Goal: Complete application form: Complete application form

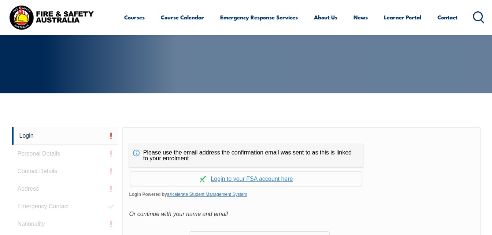
scroll to position [94, 0]
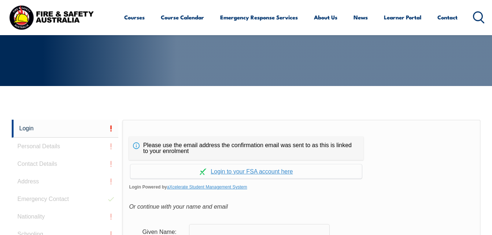
scroll to position [173, 0]
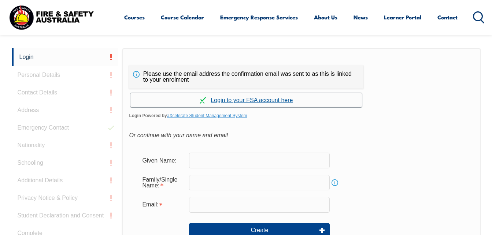
click at [266, 103] on link "Continue with aXcelerate" at bounding box center [245, 100] width 231 height 14
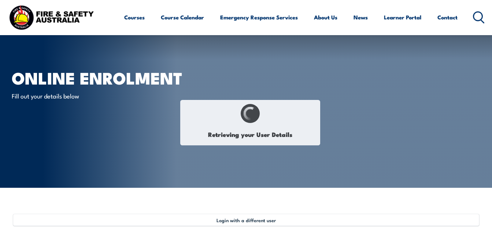
type input "[PERSON_NAME]"
type input "Dorji"
type input "[DATE]"
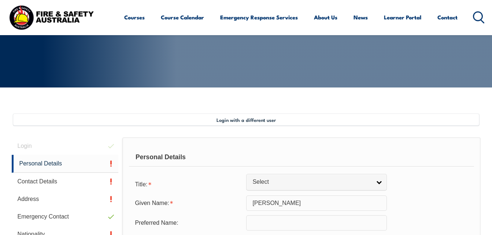
scroll to position [100, 0]
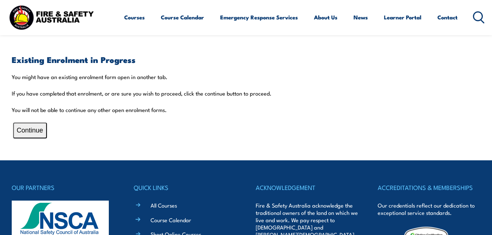
scroll to position [155, 0]
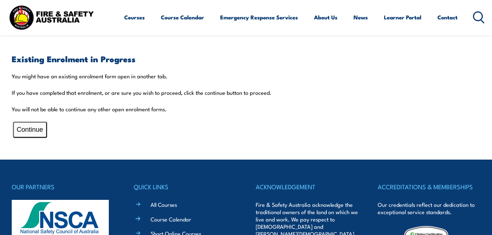
click at [39, 129] on button "Continue" at bounding box center [30, 130] width 34 height 16
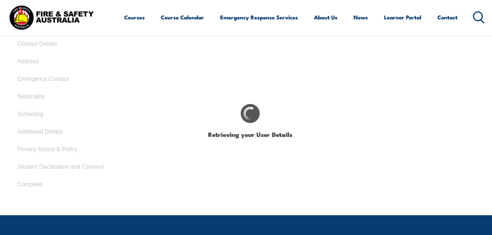
type input "[PERSON_NAME]"
type input "Dorji"
type input "[DATE]"
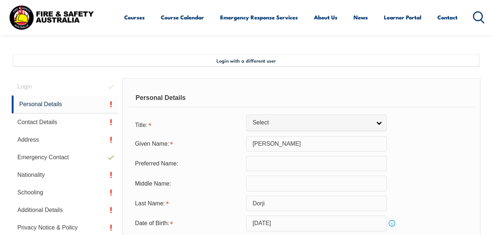
scroll to position [159, 0]
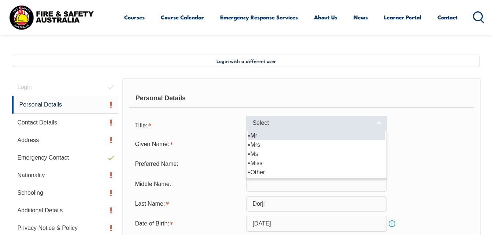
click at [300, 122] on span "Select" at bounding box center [311, 123] width 119 height 8
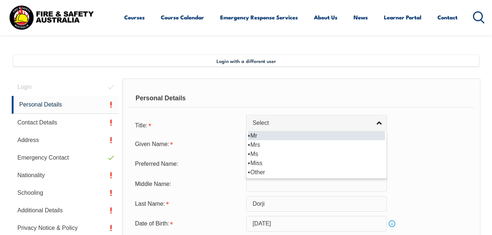
click at [260, 136] on li "Mr" at bounding box center [316, 135] width 137 height 9
select select "Mr"
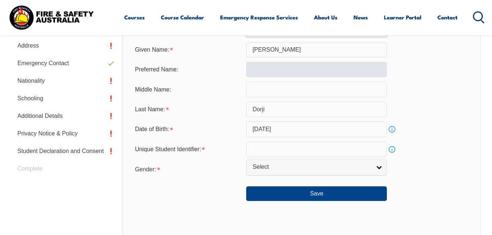
scroll to position [256, 0]
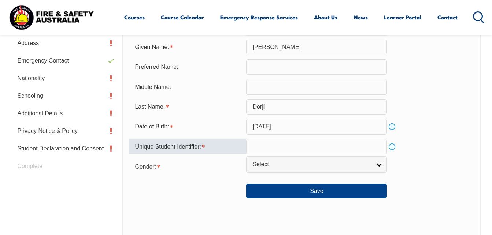
click at [271, 148] on input "text" at bounding box center [316, 146] width 141 height 15
type input "M5HHM9LZJQ"
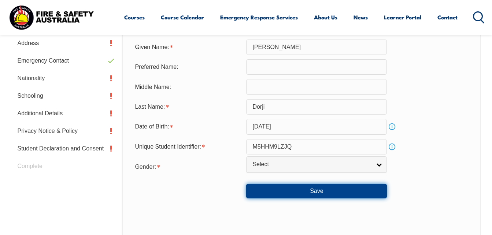
click at [325, 190] on button "Save" at bounding box center [316, 191] width 141 height 15
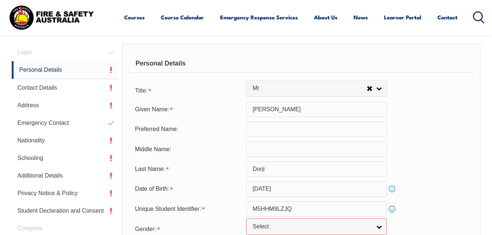
scroll to position [195, 0]
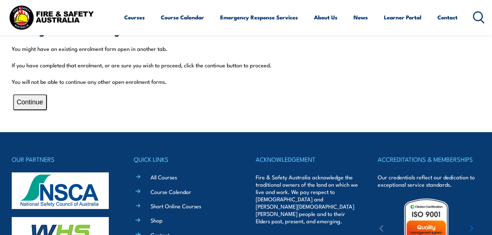
scroll to position [183, 0]
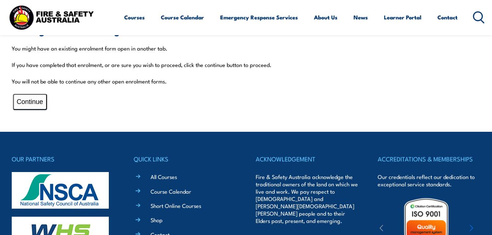
click at [24, 103] on button "Continue" at bounding box center [30, 102] width 34 height 16
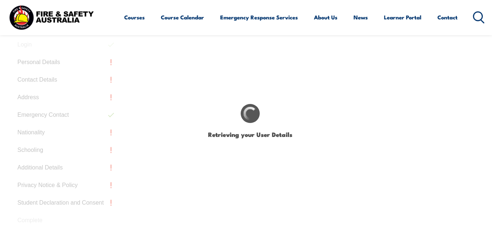
select select "Mr"
type input "Sonam"
type input "Dorji"
type input "March 1, 1995"
type input "M5HHM9LZJQ"
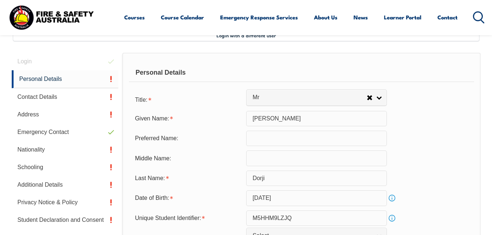
scroll to position [178, 0]
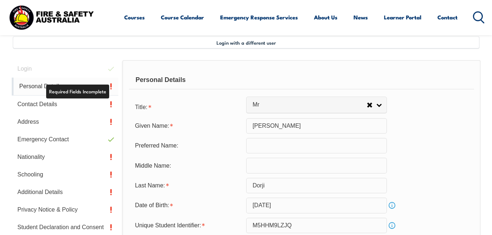
click at [111, 86] on link "Personal Details" at bounding box center [65, 87] width 107 height 18
click at [49, 87] on link "Personal Details" at bounding box center [65, 87] width 107 height 18
click at [36, 82] on link "Personal Details" at bounding box center [65, 87] width 107 height 18
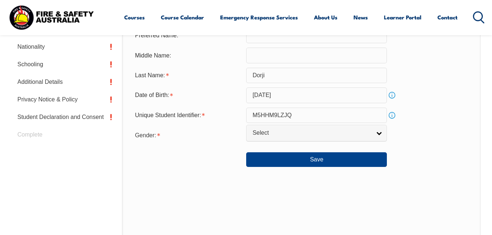
scroll to position [288, 0]
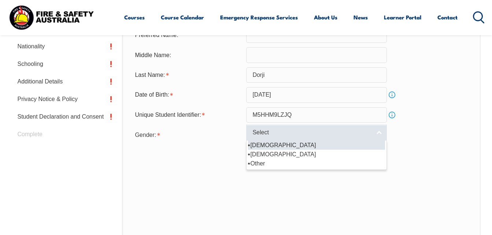
click at [363, 129] on link "Select" at bounding box center [316, 133] width 141 height 16
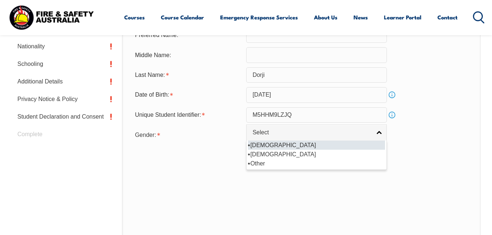
click at [279, 145] on li "Male" at bounding box center [316, 145] width 137 height 9
select select "M"
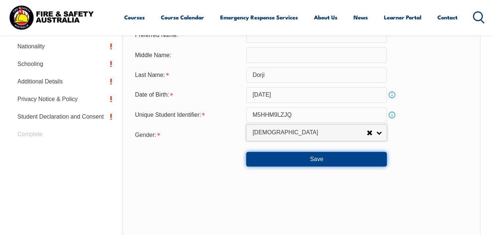
click at [275, 160] on button "Save" at bounding box center [316, 159] width 141 height 15
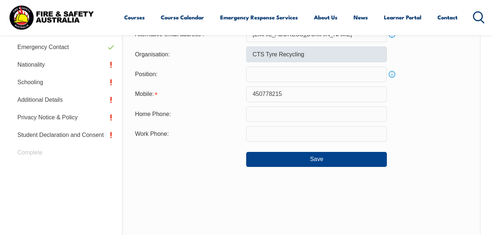
scroll to position [271, 0]
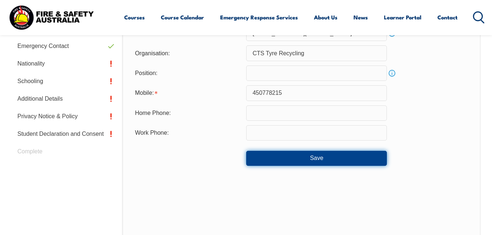
click at [273, 160] on button "Save" at bounding box center [316, 158] width 141 height 15
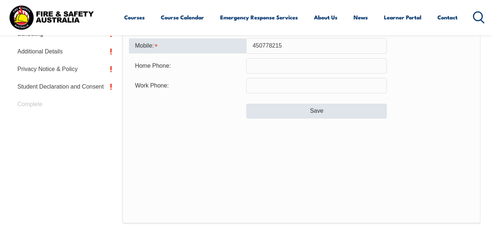
scroll to position [320, 0]
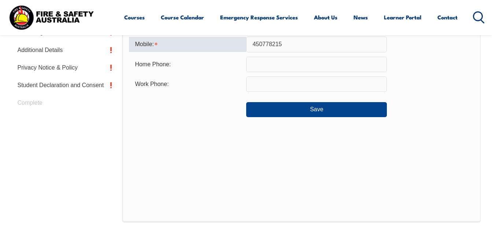
click at [250, 42] on input "450778215" at bounding box center [316, 44] width 141 height 15
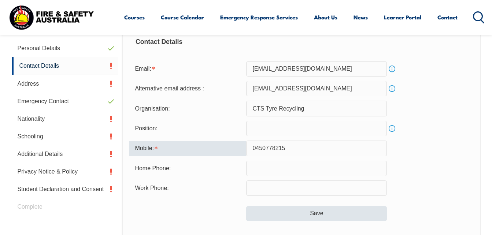
scroll to position [206, 0]
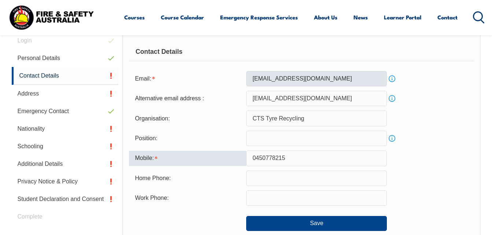
type input "0450778215"
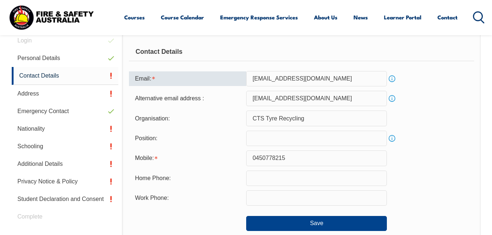
drag, startPoint x: 324, startPoint y: 79, endPoint x: 251, endPoint y: 76, distance: 73.7
click at [251, 76] on input "Samclcs145@gmail.com" at bounding box center [316, 78] width 141 height 15
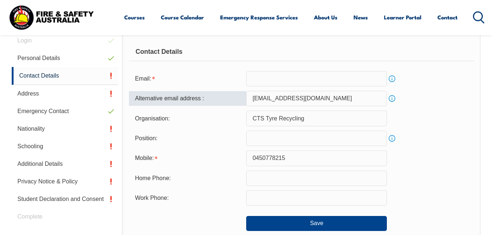
drag, startPoint x: 319, startPoint y: 99, endPoint x: 249, endPoint y: 99, distance: 69.6
click at [249, 99] on input "som146dorji@gmail.com" at bounding box center [316, 98] width 141 height 15
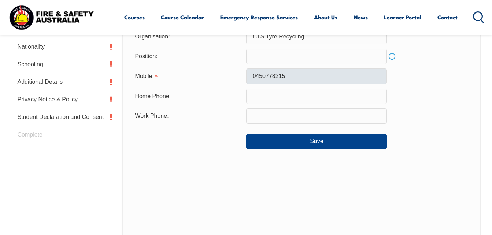
scroll to position [290, 0]
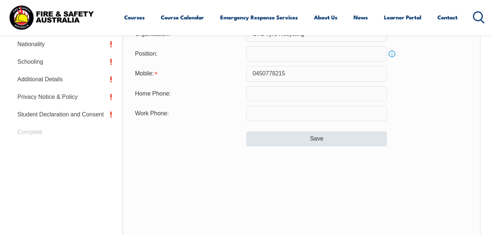
type input "som146dorji@gmail.com"
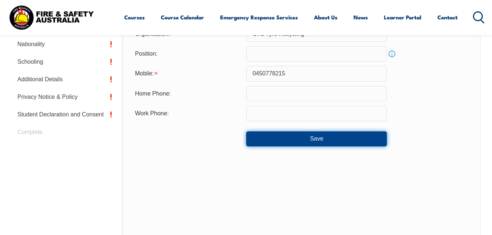
click at [303, 140] on button "Save" at bounding box center [316, 138] width 141 height 15
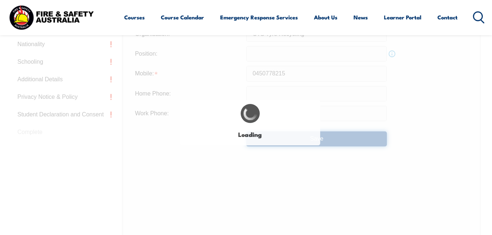
type input "som146dorji@gmail.com"
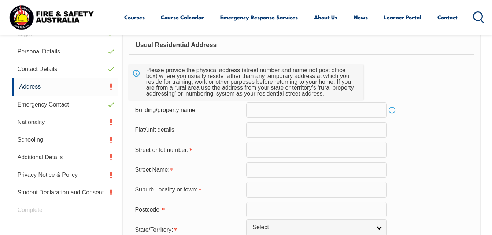
scroll to position [213, 0]
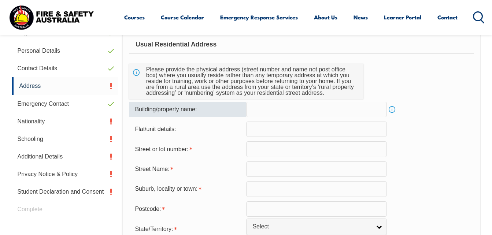
click at [270, 112] on input "text" at bounding box center [316, 109] width 141 height 15
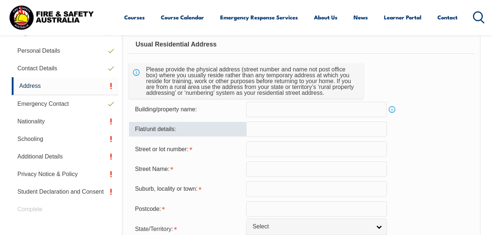
click at [267, 132] on input "text" at bounding box center [316, 129] width 141 height 15
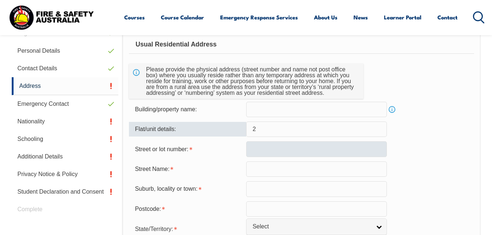
type input "2"
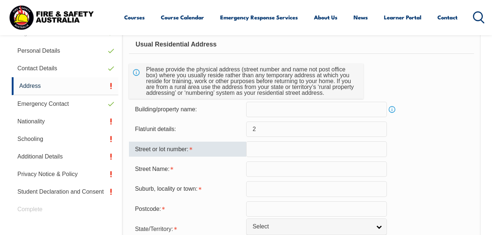
click at [256, 151] on input "text" at bounding box center [316, 148] width 141 height 15
type input "27"
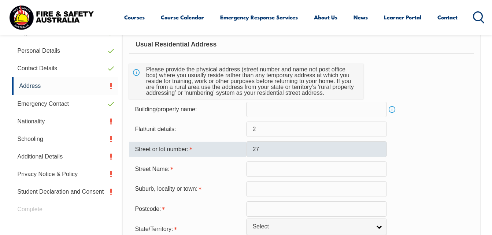
type input "Bradshaw Crescent"
type input "Manning"
type input "6152"
select select "WA"
select select "1101"
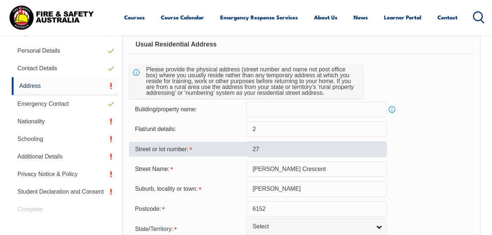
type input "27"
type input "Bradshaw Crescent"
type input "6152"
type input "Manning"
select select "WA"
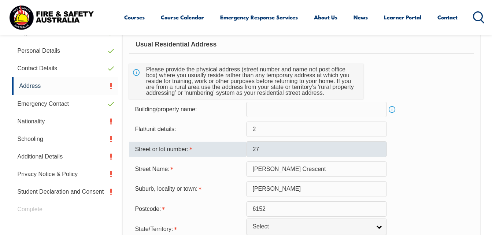
type input "6152"
select select "1101"
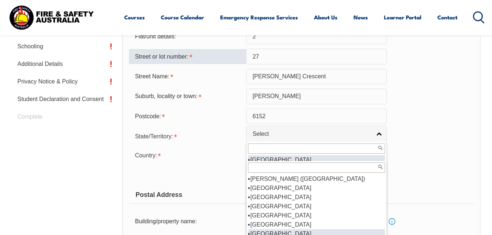
scroll to position [581, 0]
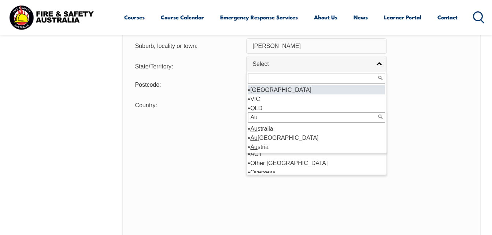
type input "Au"
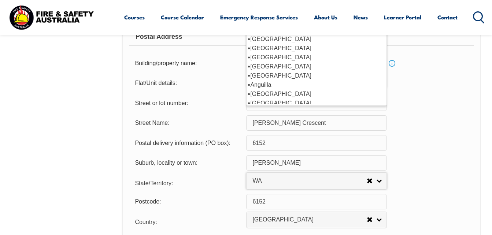
scroll to position [448, 0]
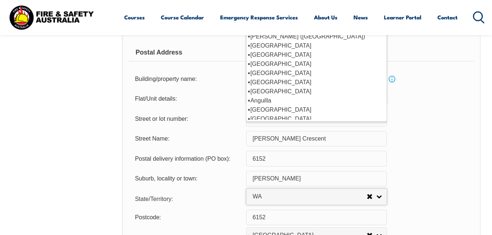
click at [451, 103] on div "Flat/Unit details:" at bounding box center [301, 98] width 345 height 15
click at [486, 81] on section "Login with a different user Login Personal Details Contact Details Address Emer…" at bounding box center [246, 97] width 492 height 715
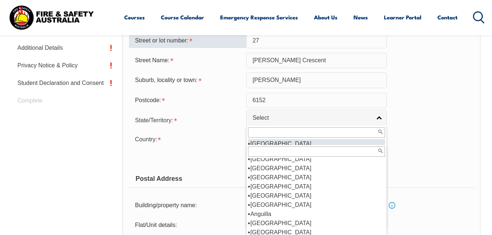
scroll to position [318, 0]
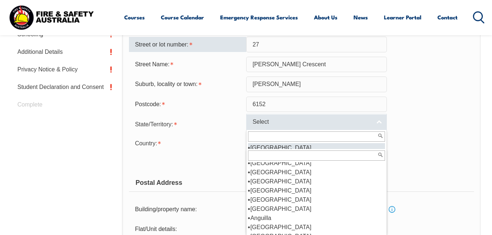
click at [376, 119] on link "Select" at bounding box center [316, 122] width 141 height 16
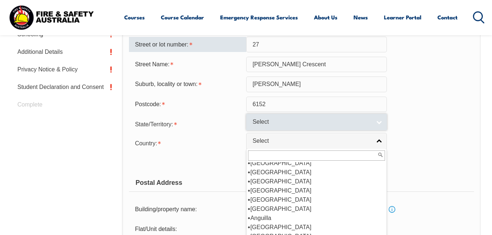
click at [341, 120] on span "Select" at bounding box center [311, 122] width 119 height 8
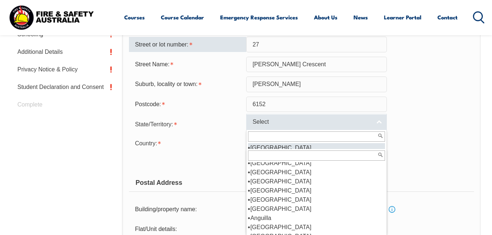
click at [341, 120] on span "Select" at bounding box center [311, 122] width 119 height 8
type input "WA"
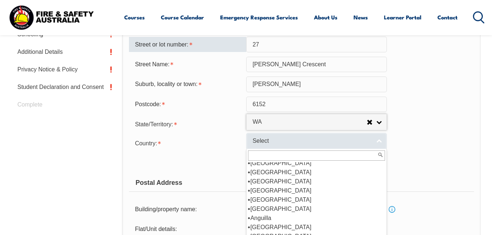
scroll to position [0, 0]
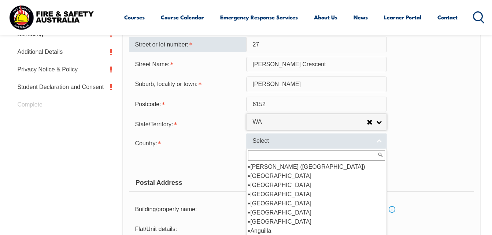
click at [375, 142] on link "Select" at bounding box center [316, 141] width 141 height 16
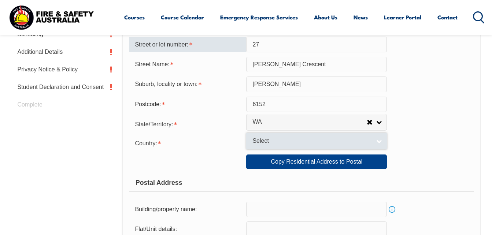
click at [375, 142] on link "Select" at bounding box center [316, 141] width 141 height 16
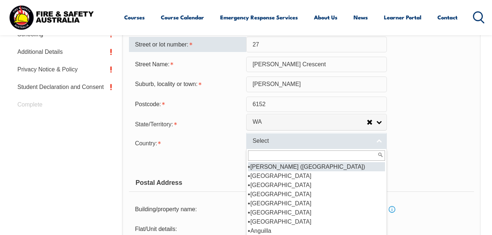
click at [375, 142] on link "Select" at bounding box center [316, 141] width 141 height 16
type input "A"
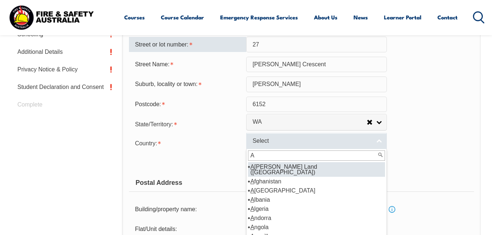
select select "1601"
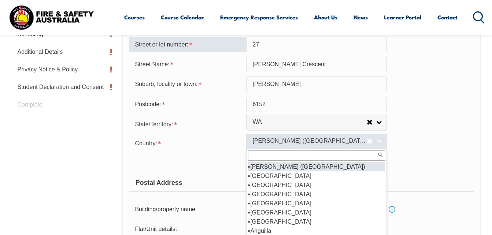
click at [337, 138] on span "Adelie Land (France)" at bounding box center [309, 141] width 114 height 8
select select
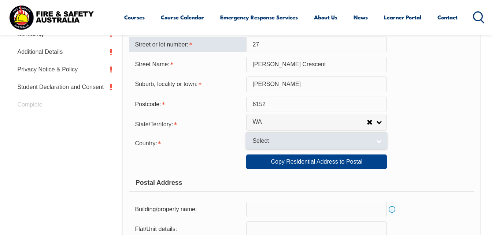
click at [263, 138] on span "Select" at bounding box center [309, 141] width 114 height 8
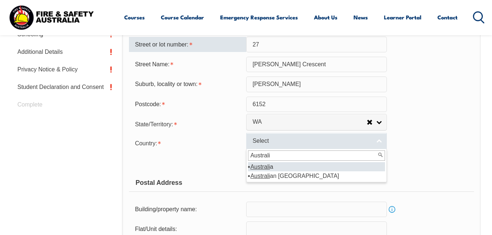
type input "Australia"
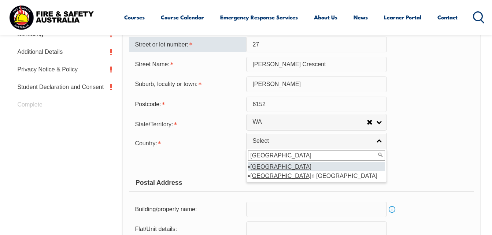
click at [357, 156] on input "Australia" at bounding box center [316, 156] width 137 height 10
select select "1101"
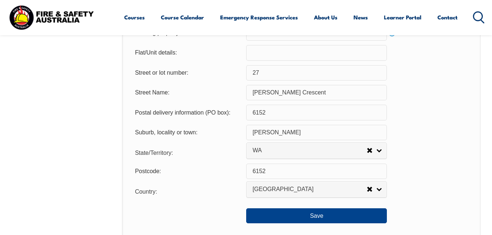
scroll to position [494, 0]
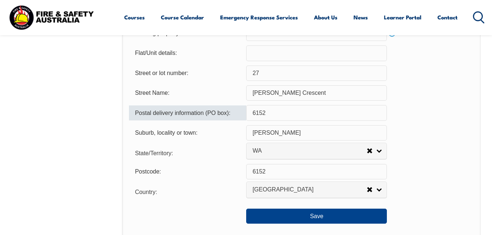
click at [275, 112] on input "6152" at bounding box center [316, 112] width 141 height 15
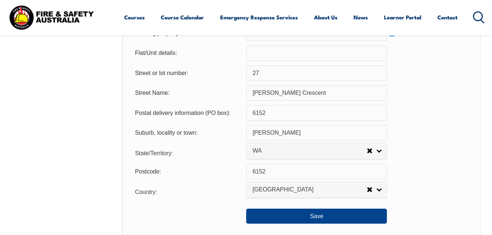
click at [407, 99] on div "Street Name: Bradshaw Crescent" at bounding box center [301, 92] width 345 height 15
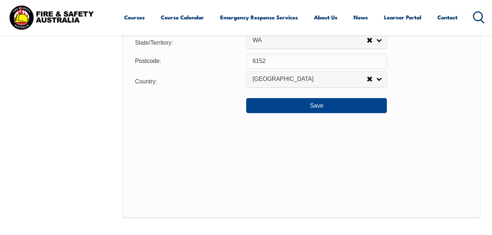
scroll to position [611, 0]
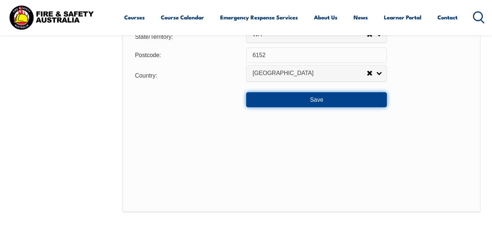
click at [348, 101] on button "Save" at bounding box center [316, 99] width 141 height 15
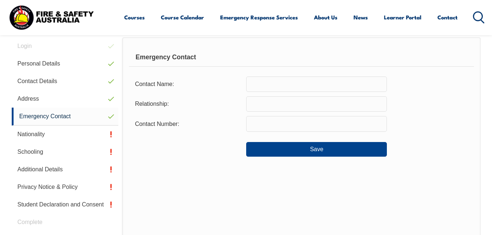
scroll to position [178, 0]
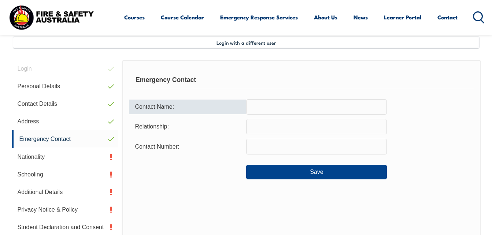
click at [278, 108] on input "text" at bounding box center [316, 106] width 141 height 15
type input "Samdrup Lhamo"
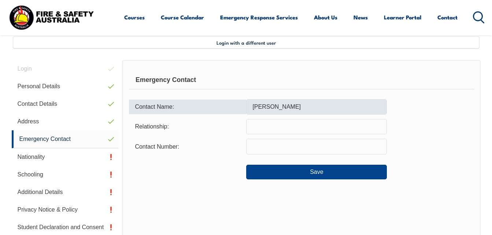
type input "wife"
type input "0420824246"
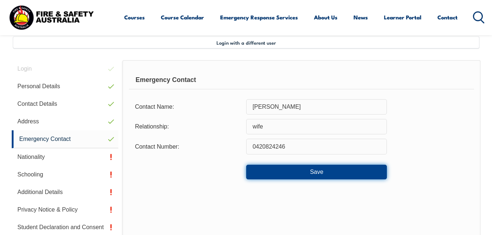
click at [283, 169] on button "Save" at bounding box center [316, 172] width 141 height 15
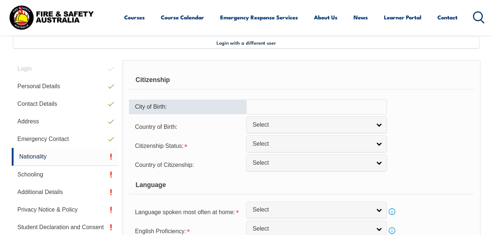
click at [292, 108] on input "text" at bounding box center [316, 106] width 141 height 15
type input "Paro,"
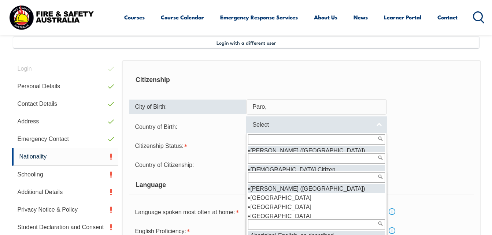
click at [357, 126] on span "Select" at bounding box center [311, 125] width 119 height 8
click at [308, 126] on span "Select" at bounding box center [311, 125] width 119 height 8
click at [369, 121] on span "Select" at bounding box center [311, 125] width 119 height 8
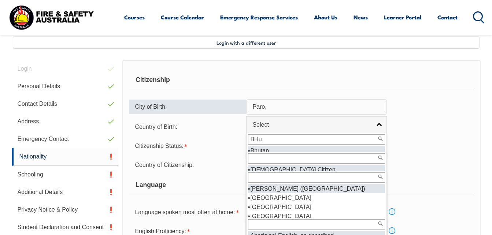
type input "BHu"
click at [270, 148] on li "Bhu tan" at bounding box center [316, 150] width 137 height 9
select select "7102"
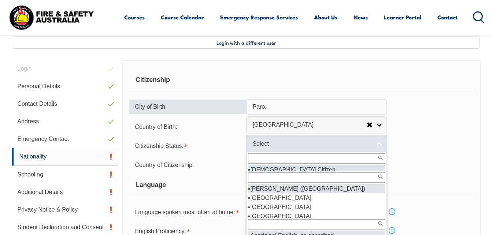
click at [304, 147] on span "Select" at bounding box center [311, 144] width 119 height 8
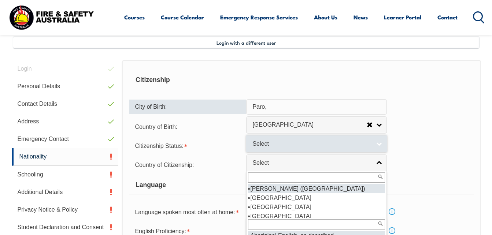
click at [377, 145] on link "Select" at bounding box center [316, 144] width 141 height 16
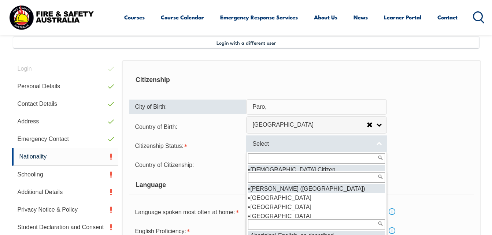
click at [321, 143] on span "Select" at bounding box center [311, 144] width 119 height 8
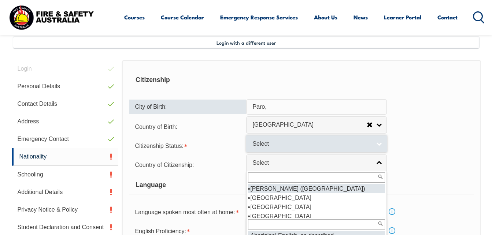
click at [321, 143] on span "Select" at bounding box center [311, 144] width 119 height 8
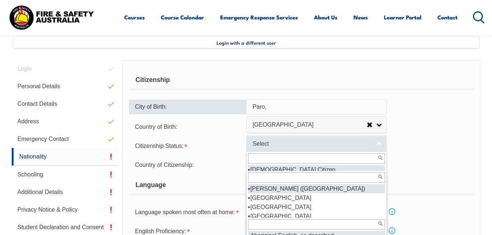
click at [321, 143] on span "Select" at bounding box center [311, 144] width 119 height 8
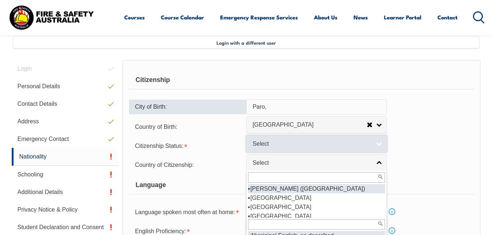
click at [321, 143] on span "Select" at bounding box center [311, 144] width 119 height 8
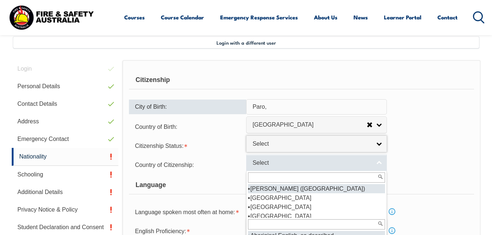
click at [289, 167] on link "Select" at bounding box center [316, 163] width 141 height 16
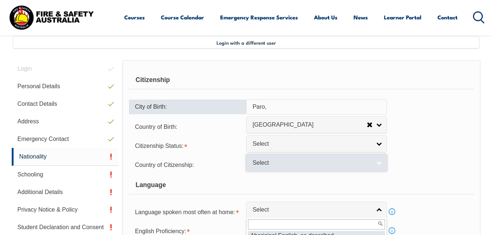
click at [345, 164] on span "Select" at bounding box center [311, 163] width 119 height 8
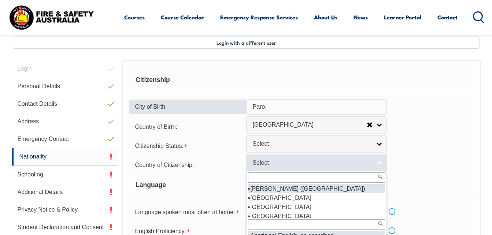
click at [373, 162] on link "Select" at bounding box center [316, 163] width 141 height 16
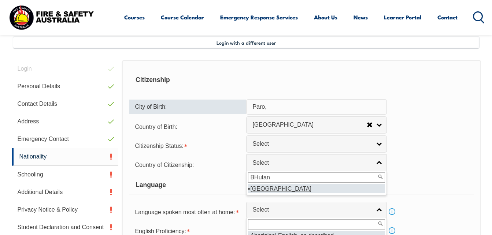
type input "BHutan"
click at [258, 191] on em "Bhutan" at bounding box center [280, 189] width 61 height 6
select select "7102"
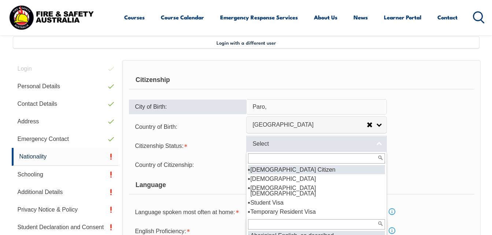
click at [301, 146] on span "Select" at bounding box center [311, 144] width 119 height 8
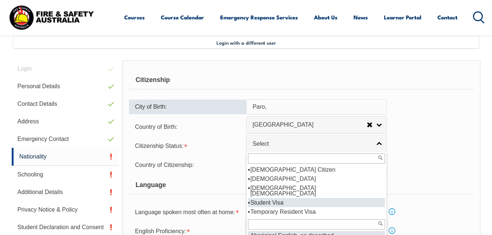
click at [272, 198] on li "Student Visa" at bounding box center [316, 202] width 137 height 9
select select "4"
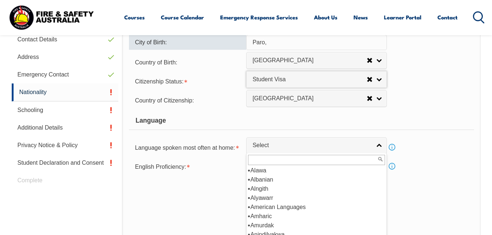
scroll to position [0, 0]
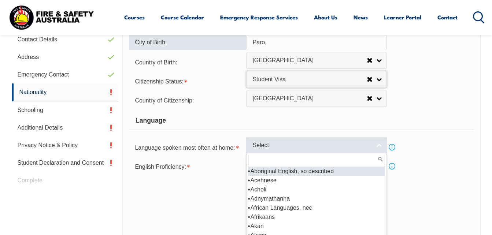
click at [338, 141] on link "Select" at bounding box center [316, 145] width 141 height 16
click at [375, 146] on link "Select" at bounding box center [316, 145] width 141 height 16
click at [356, 145] on span "Select" at bounding box center [311, 146] width 119 height 8
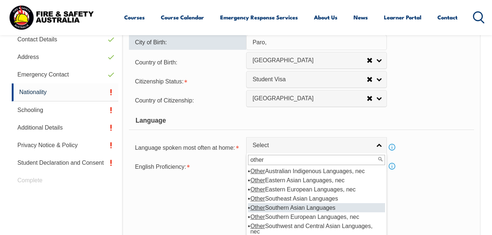
type input "other"
click at [289, 207] on li "Other Southern Asian Languages" at bounding box center [316, 207] width 137 height 9
select select "5999"
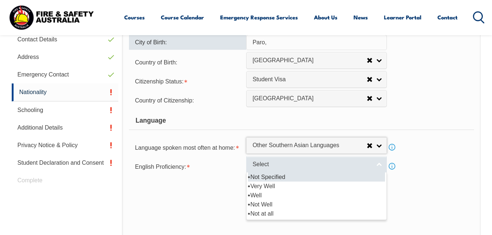
click at [357, 164] on span "Select" at bounding box center [311, 165] width 119 height 8
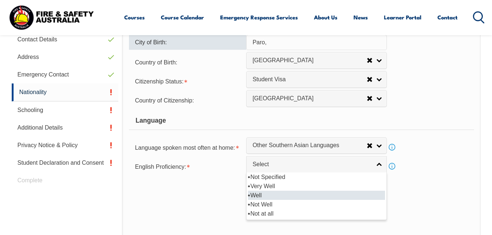
click at [255, 194] on li "Well" at bounding box center [316, 195] width 137 height 9
select select "2"
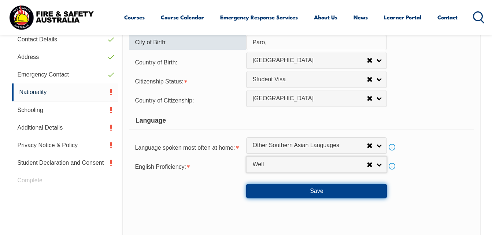
click at [277, 192] on button "Save" at bounding box center [316, 191] width 141 height 15
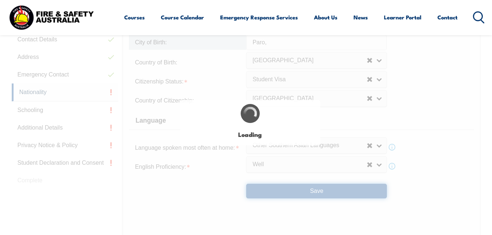
type input "Paro,"
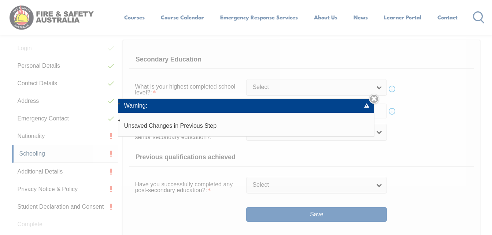
scroll to position [178, 0]
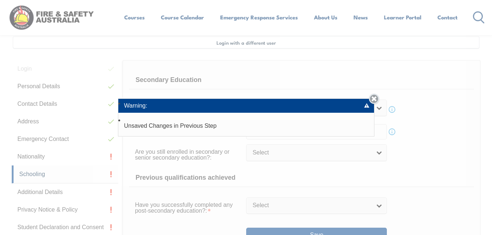
click at [374, 100] on link "Close" at bounding box center [374, 99] width 10 height 10
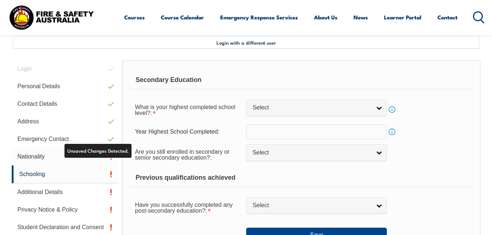
click at [33, 156] on link "Nationality" at bounding box center [65, 157] width 107 height 18
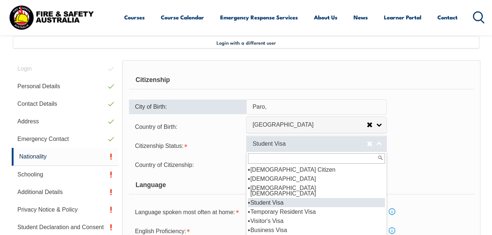
click at [360, 141] on span "Student Visa" at bounding box center [309, 144] width 114 height 8
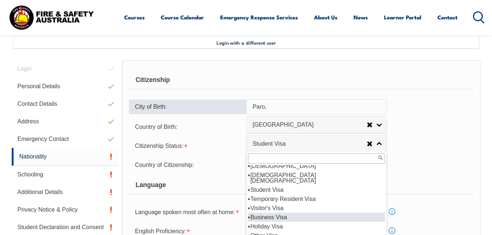
scroll to position [0, 0]
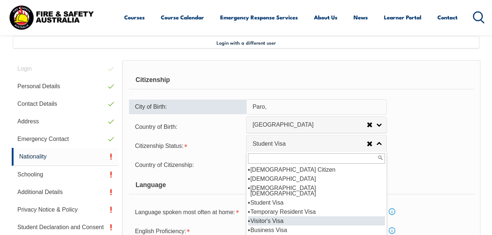
click at [313, 216] on li "Visitor's Visa" at bounding box center [316, 220] width 137 height 9
select select "6"
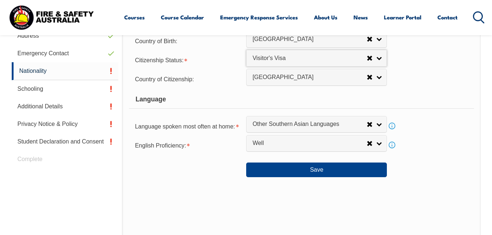
scroll to position [264, 0]
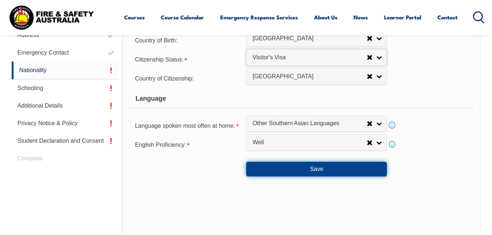
click at [319, 168] on button "Save" at bounding box center [316, 169] width 141 height 15
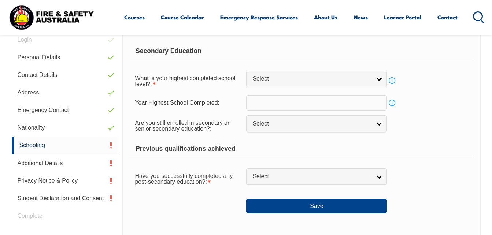
scroll to position [207, 0]
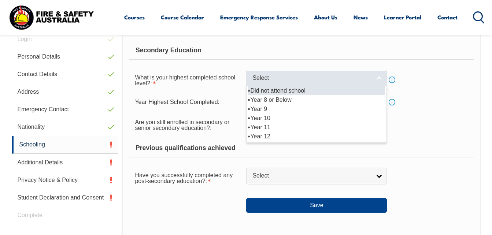
click at [321, 78] on span "Select" at bounding box center [311, 78] width 119 height 8
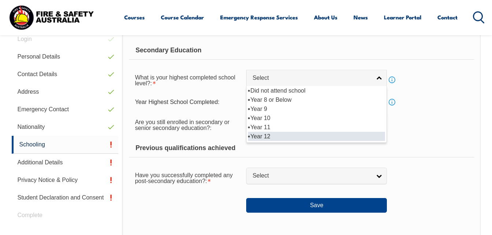
click at [265, 134] on li "Year 12" at bounding box center [316, 136] width 137 height 9
select select "12"
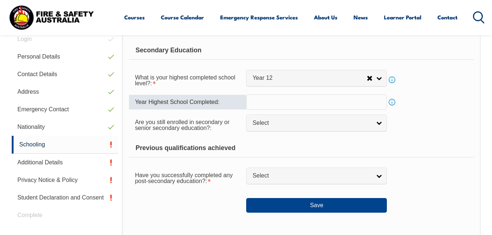
click at [319, 103] on input "text" at bounding box center [316, 102] width 141 height 15
type input "2019"
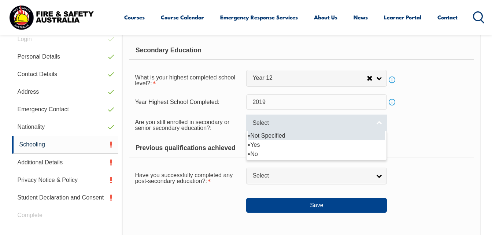
click at [278, 124] on span "Select" at bounding box center [311, 123] width 119 height 8
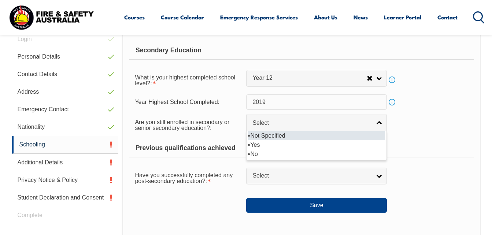
click at [272, 136] on li "Not Specified" at bounding box center [316, 135] width 137 height 9
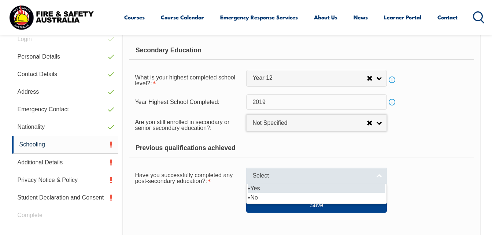
click at [372, 177] on link "Select" at bounding box center [316, 176] width 141 height 16
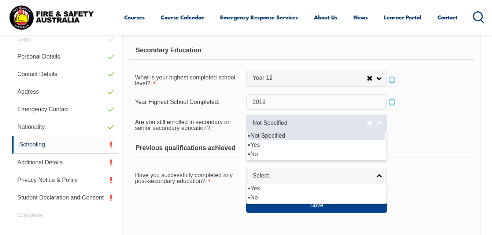
click at [377, 122] on link "Not Specified" at bounding box center [316, 123] width 141 height 16
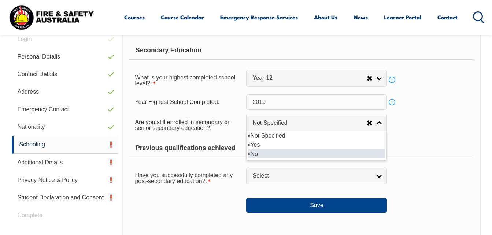
click at [261, 153] on li "No" at bounding box center [316, 153] width 137 height 9
select select "false"
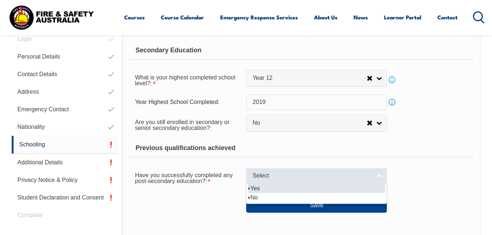
click at [373, 177] on link "Select" at bounding box center [316, 176] width 141 height 16
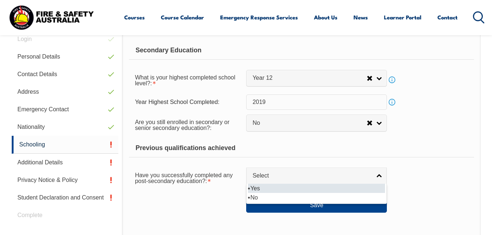
click at [267, 190] on li "Yes" at bounding box center [316, 188] width 137 height 9
select select "true"
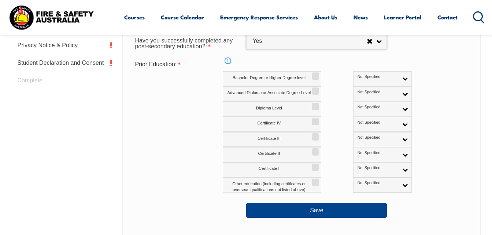
scroll to position [345, 0]
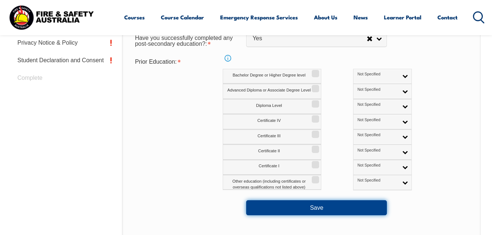
click at [291, 210] on button "Save" at bounding box center [316, 207] width 141 height 15
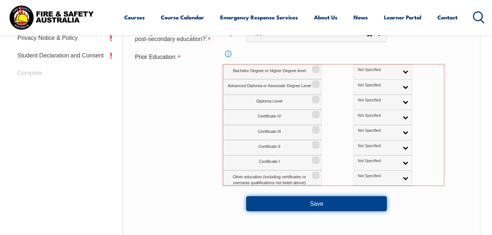
scroll to position [363, 0]
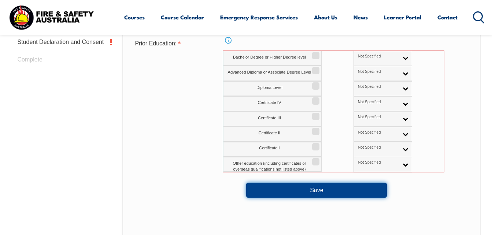
click at [294, 190] on button "Save" at bounding box center [316, 190] width 141 height 15
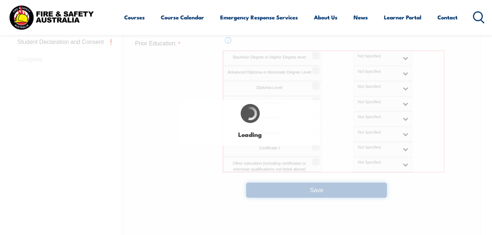
select select "false"
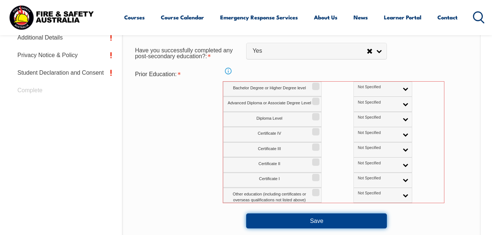
scroll to position [334, 0]
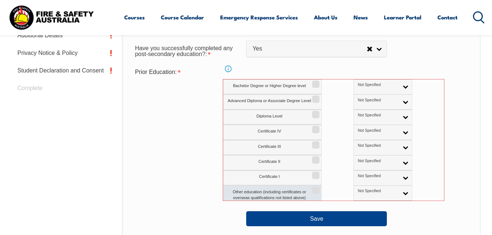
click at [314, 188] on input "Other education (including certificates or overseas qualifications not listed a…" at bounding box center [314, 188] width 4 height 1
checkbox input "true"
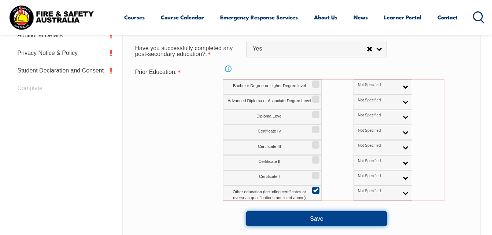
click at [294, 218] on button "Save" at bounding box center [316, 218] width 141 height 15
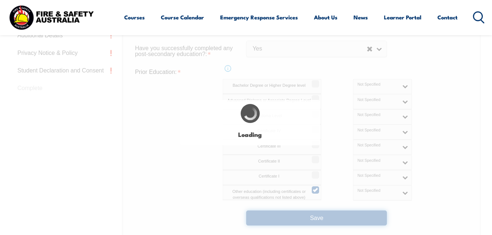
select select
select select "false"
select select "true"
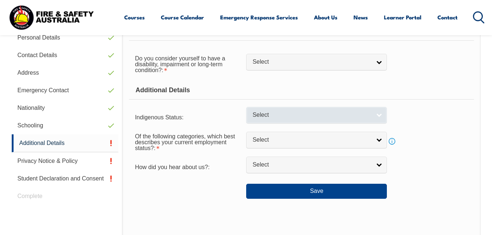
scroll to position [227, 0]
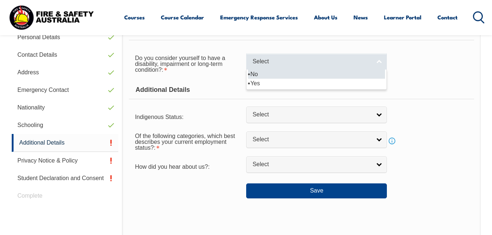
click at [374, 64] on link "Select" at bounding box center [316, 61] width 141 height 16
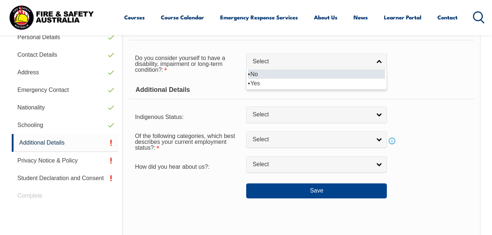
click at [280, 77] on li "No" at bounding box center [316, 74] width 137 height 9
select select "false"
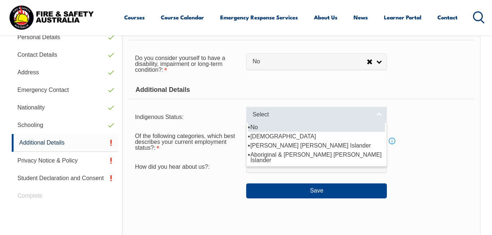
click at [374, 114] on link "Select" at bounding box center [316, 115] width 141 height 16
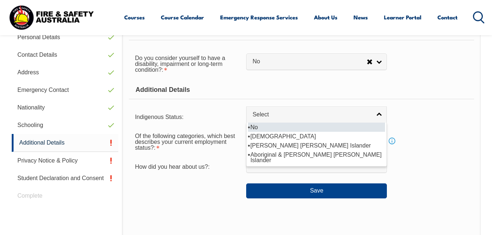
click at [268, 125] on li "No" at bounding box center [316, 127] width 137 height 9
select select "4"
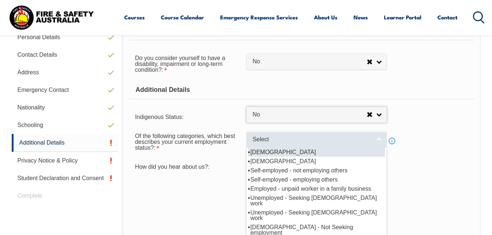
click at [375, 138] on link "Select" at bounding box center [316, 139] width 141 height 16
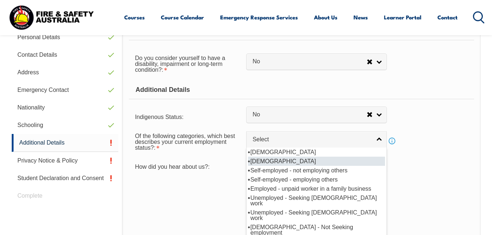
click at [280, 159] on li "Part-time employee" at bounding box center [316, 161] width 137 height 9
select select "2"
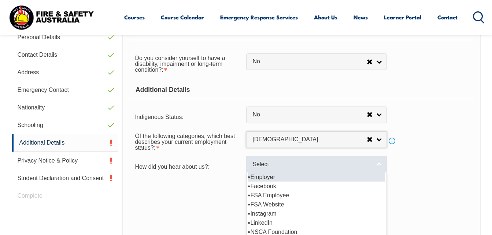
click at [303, 164] on span "Select" at bounding box center [311, 165] width 119 height 8
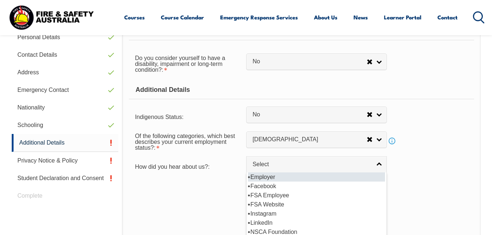
click at [272, 176] on li "Employer" at bounding box center [316, 177] width 137 height 9
select select "8019"
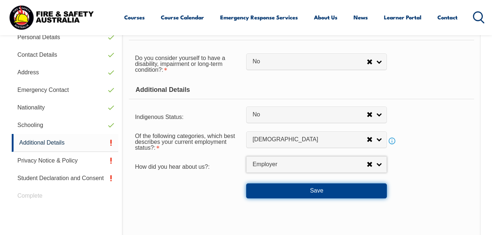
click at [273, 192] on button "Save" at bounding box center [316, 191] width 141 height 15
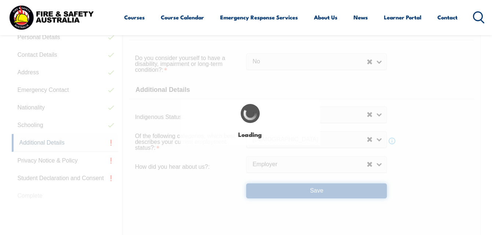
select select "false"
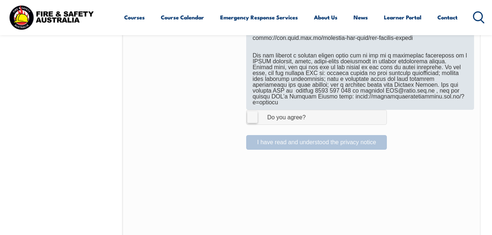
scroll to position [488, 0]
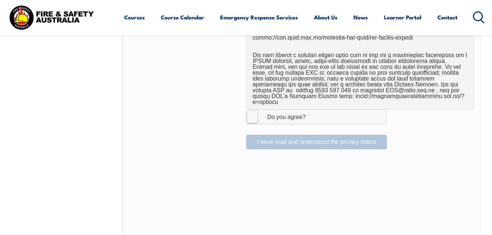
click at [255, 112] on label "I Agree Do you agree?" at bounding box center [316, 117] width 141 height 15
click at [311, 112] on input "I Agree Do you agree?" at bounding box center [317, 117] width 12 height 14
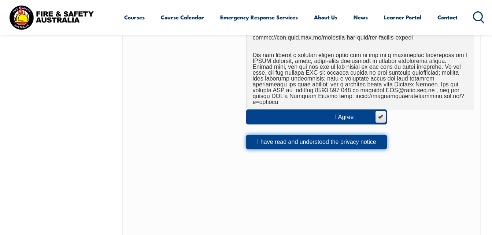
click at [307, 135] on button "I have read and understood the privacy notice" at bounding box center [316, 142] width 141 height 15
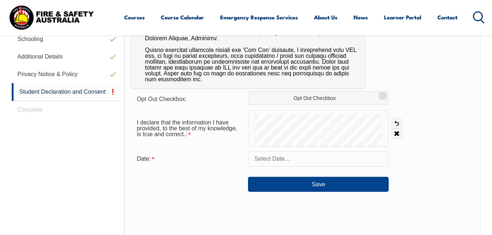
scroll to position [314, 0]
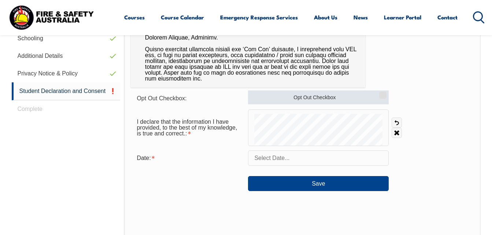
click at [384, 93] on input "Opt Out Checkbox" at bounding box center [381, 92] width 4 height 1
checkbox input "true"
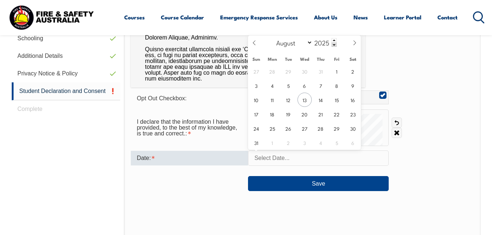
click at [267, 161] on input "text" at bounding box center [318, 158] width 141 height 15
click at [302, 101] on span "13" at bounding box center [304, 100] width 14 height 14
type input "August 13, 2025"
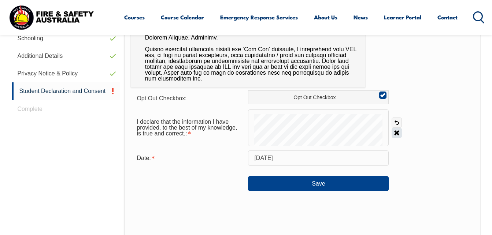
click at [397, 133] on link "Clear" at bounding box center [397, 133] width 10 height 10
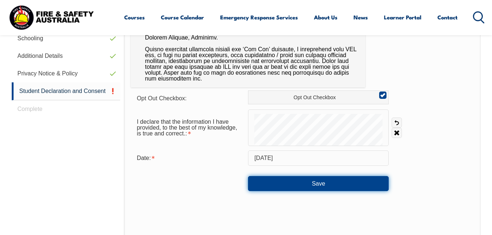
click at [310, 184] on button "Save" at bounding box center [318, 183] width 141 height 15
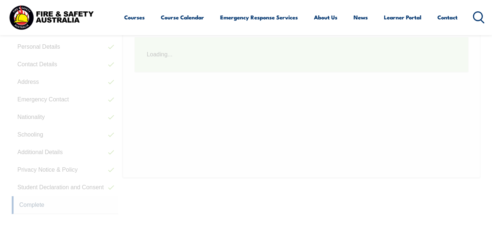
scroll to position [178, 0]
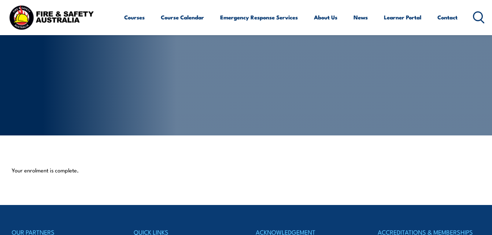
scroll to position [53, 0]
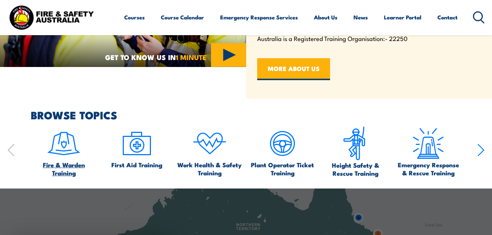
scroll to position [316, 0]
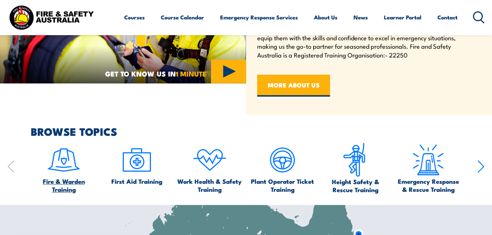
click at [66, 160] on img at bounding box center [64, 160] width 34 height 34
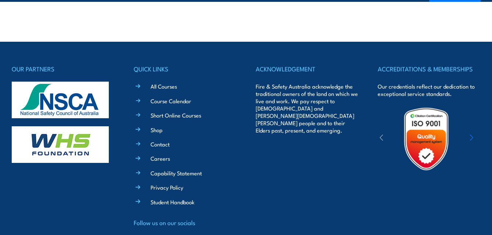
scroll to position [1972, 0]
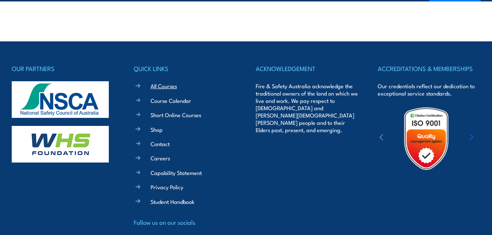
click at [161, 86] on link "All Courses" at bounding box center [164, 86] width 26 height 8
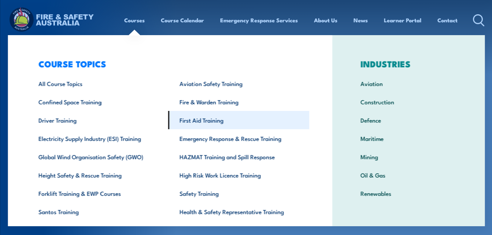
click at [187, 120] on link "First Aid Training" at bounding box center [238, 120] width 141 height 18
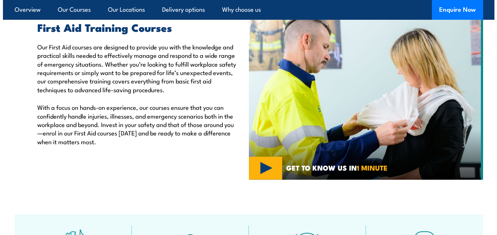
scroll to position [277, 0]
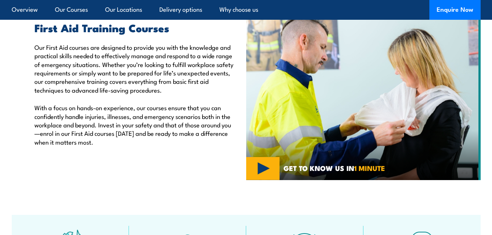
click at [264, 167] on img at bounding box center [363, 92] width 234 height 176
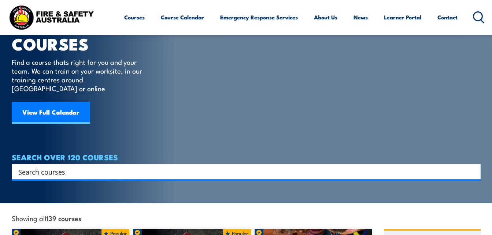
scroll to position [34, 0]
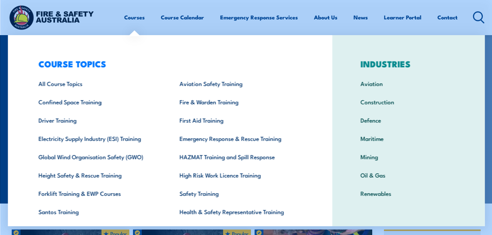
click at [134, 18] on link "Courses" at bounding box center [134, 17] width 21 height 18
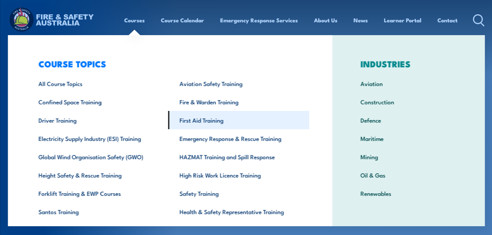
click at [210, 121] on link "First Aid Training" at bounding box center [238, 120] width 141 height 18
